Goal: Obtain resource: Obtain resource

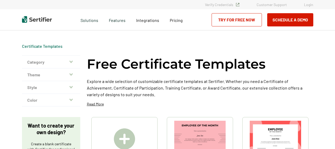
scroll to position [79, 0]
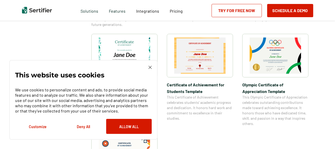
scroll to position [344, 0]
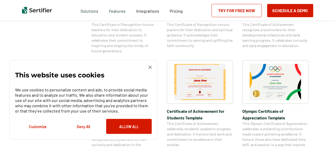
click at [149, 67] on img at bounding box center [150, 67] width 3 height 3
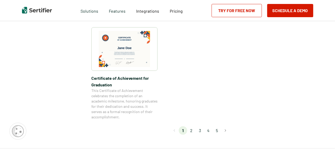
scroll to position [503, 0]
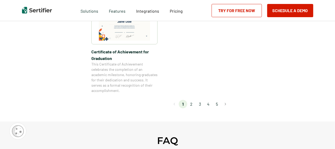
click at [192, 104] on li "2" at bounding box center [191, 104] width 8 height 8
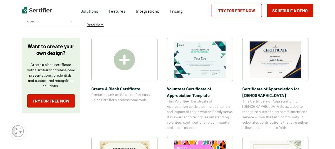
scroll to position [185, 0]
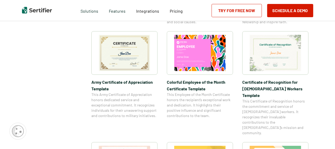
click at [285, 46] on img at bounding box center [275, 53] width 51 height 36
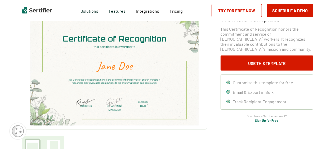
scroll to position [26, 0]
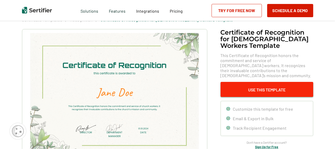
click at [263, 85] on button "Use This Template" at bounding box center [267, 89] width 93 height 15
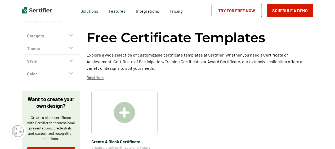
scroll to position [185, 0]
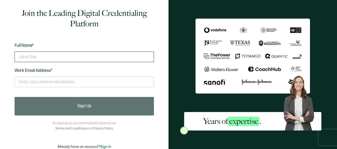
click at [39, 57] on input "text" at bounding box center [84, 57] width 139 height 11
type input "Darcie M Greene"
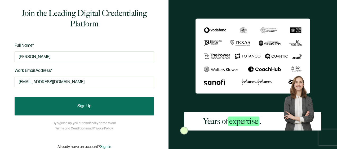
click at [67, 104] on button "Sign Up" at bounding box center [84, 106] width 139 height 19
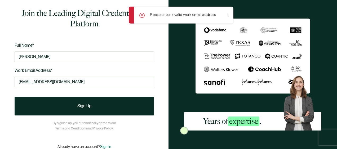
drag, startPoint x: 71, startPoint y: 80, endPoint x: -1, endPoint y: 69, distance: 72.5
click at [0, 69] on html "Please enter a valid work email address. Join the Leading Digital Credentialing…" at bounding box center [168, 74] width 337 height 149
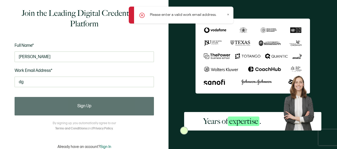
type input "dgreene@hondros.edu"
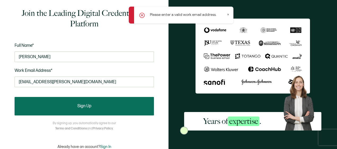
click at [52, 109] on button "Sign Up" at bounding box center [84, 106] width 139 height 19
